Goal: Task Accomplishment & Management: Use online tool/utility

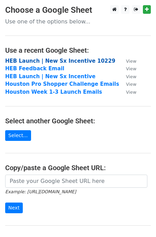
click at [71, 62] on strong "HEB Launch | New Sx Incentive 10229" at bounding box center [60, 61] width 110 height 6
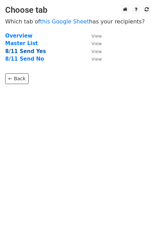
click at [29, 51] on strong "8/11 Send Yes" at bounding box center [25, 51] width 41 height 6
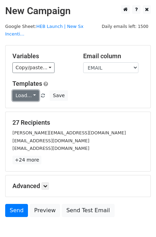
click at [25, 90] on link "Load..." at bounding box center [25, 95] width 26 height 11
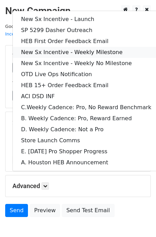
click at [90, 48] on link "New Sx Incentive - Weekly Milestone" at bounding box center [86, 52] width 147 height 11
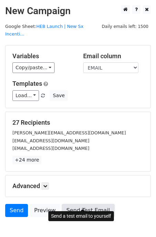
click at [88, 204] on link "Send Test Email" at bounding box center [88, 210] width 52 height 13
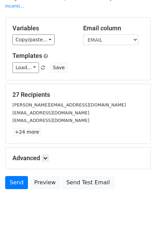
scroll to position [31, 0]
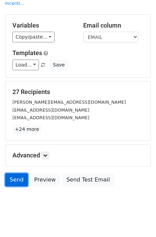
click at [15, 173] on link "Send" at bounding box center [16, 179] width 23 height 13
